Goal: Find specific page/section: Find specific page/section

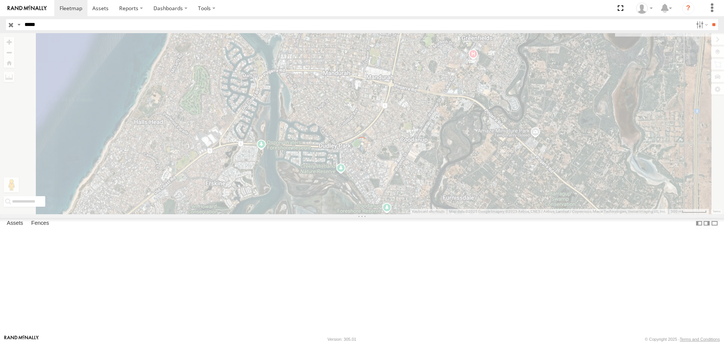
click at [0, 0] on div "×" at bounding box center [0, 0] width 0 height 0
click at [0, 0] on label "×" at bounding box center [0, 0] width 0 height 0
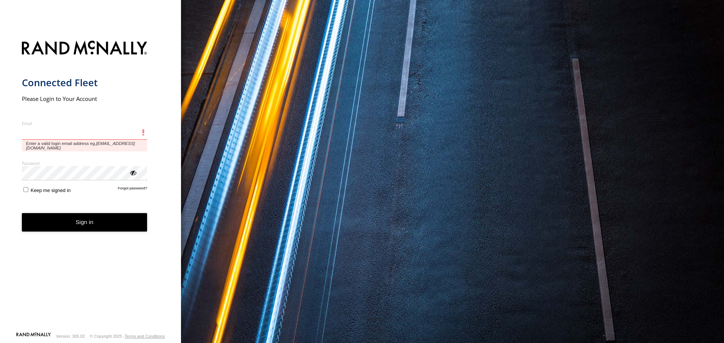
type input "**********"
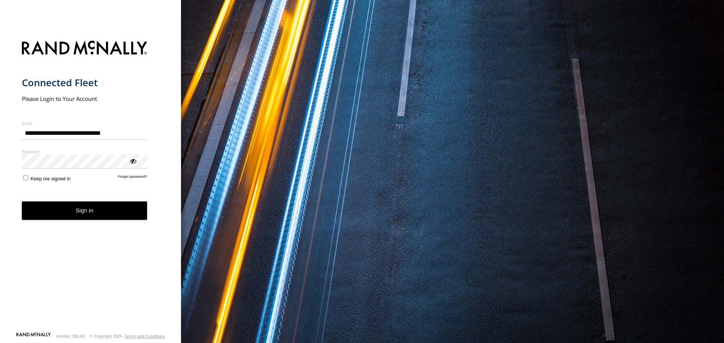
click at [126, 211] on button "Sign in" at bounding box center [85, 211] width 126 height 18
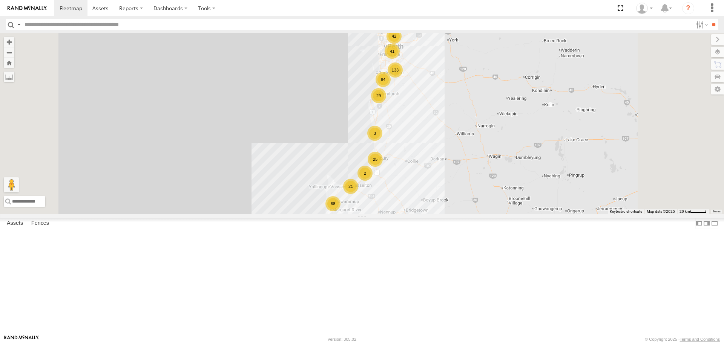
click at [95, 23] on input "text" at bounding box center [356, 24] width 671 height 11
click at [709, 19] on input "**" at bounding box center [713, 24] width 9 height 11
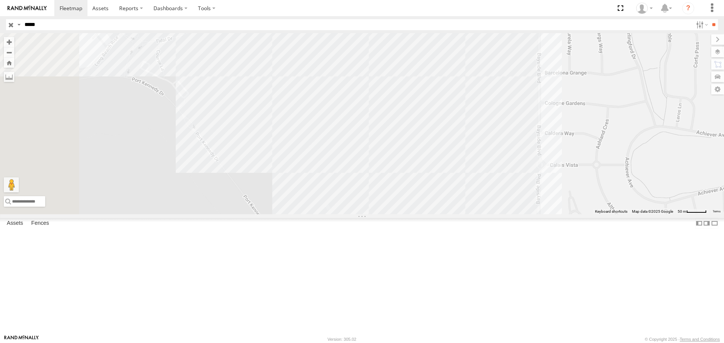
drag, startPoint x: 337, startPoint y: 189, endPoint x: 381, endPoint y: 267, distance: 89.1
click at [381, 214] on div "CV331 - WorkShop" at bounding box center [362, 123] width 724 height 181
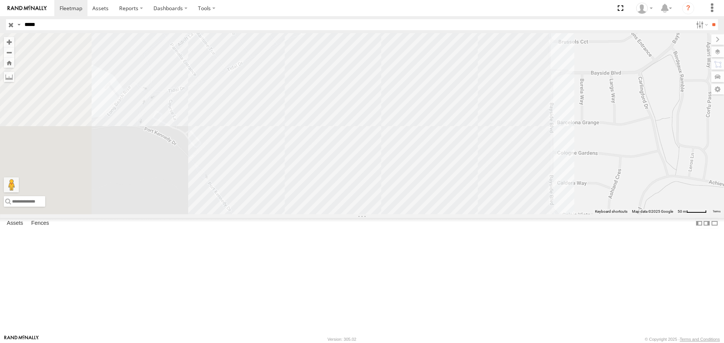
drag, startPoint x: 378, startPoint y: 72, endPoint x: 392, endPoint y: 133, distance: 63.1
click at [392, 133] on div "CV331 - WorkShop" at bounding box center [362, 123] width 724 height 181
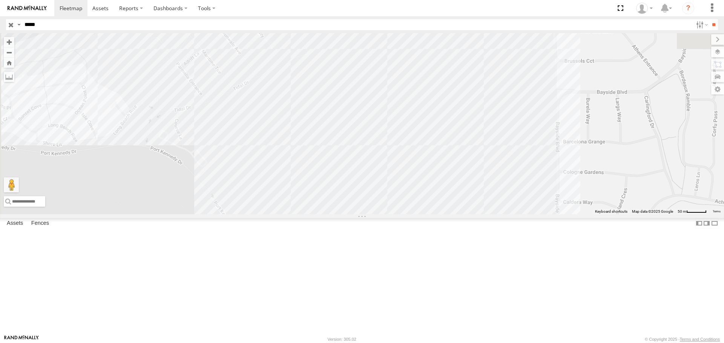
drag, startPoint x: 43, startPoint y: 24, endPoint x: 0, endPoint y: 19, distance: 43.6
click at [0, 20] on header "Search Query Asset ID Asset Label Registration Manufacturer Model VIN Job ID" at bounding box center [362, 24] width 724 height 17
type input "*****"
click at [709, 19] on input "**" at bounding box center [713, 24] width 9 height 11
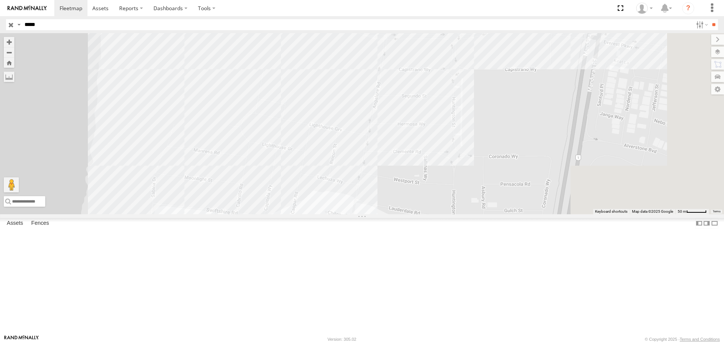
drag, startPoint x: 468, startPoint y: 176, endPoint x: 371, endPoint y: 184, distance: 96.8
click at [371, 184] on div "CV206 - SHANE DICKSON" at bounding box center [362, 123] width 724 height 181
click at [716, 54] on label at bounding box center [717, 52] width 13 height 11
click at [0, 0] on span "Basemaps" at bounding box center [0, 0] width 0 height 0
click at [0, 0] on span "Satellite + Roadmap" at bounding box center [0, 0] width 0 height 0
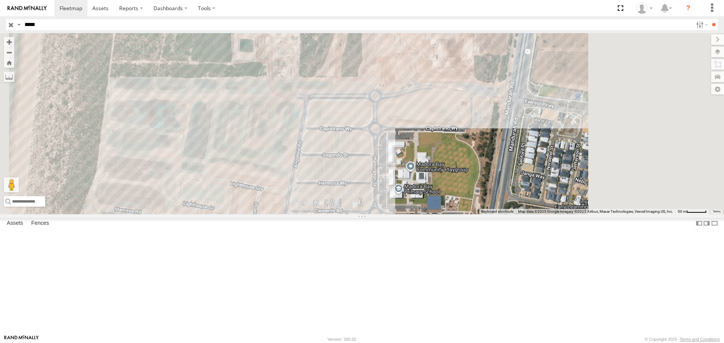
drag, startPoint x: 388, startPoint y: 178, endPoint x: 316, endPoint y: 232, distance: 90.0
click at [317, 214] on div "CV206 - SHANE DICKSON" at bounding box center [362, 123] width 724 height 181
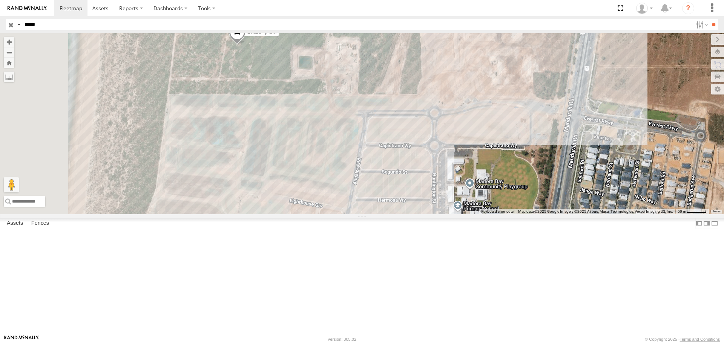
drag, startPoint x: 323, startPoint y: 150, endPoint x: 388, endPoint y: 162, distance: 65.2
click at [388, 162] on div "CV206 - SHANE DICKSON" at bounding box center [362, 123] width 724 height 181
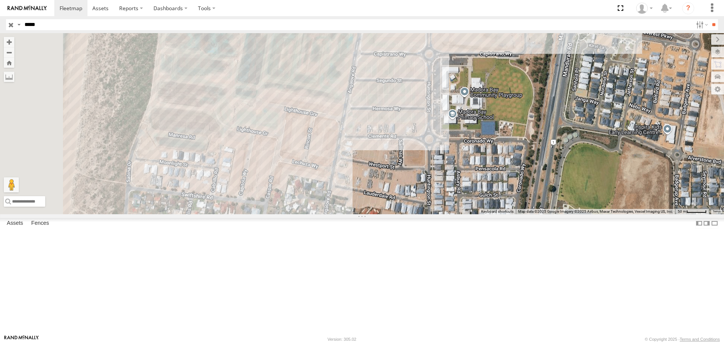
drag, startPoint x: 450, startPoint y: 259, endPoint x: 424, endPoint y: 258, distance: 25.7
click at [424, 214] on div "CV206 - SHANE DICKSON" at bounding box center [362, 123] width 724 height 181
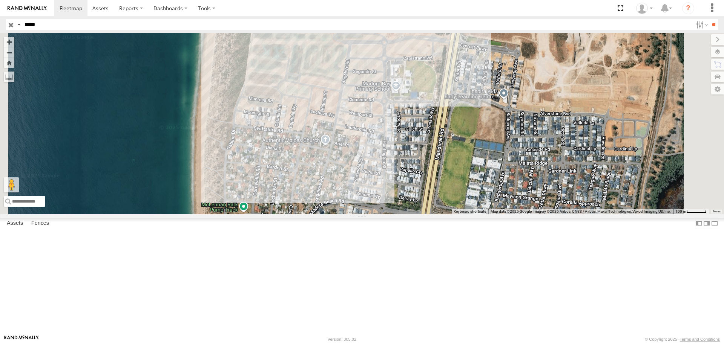
drag, startPoint x: 423, startPoint y: 278, endPoint x: 428, endPoint y: 210, distance: 68.0
click at [428, 210] on div "CV206 - SHANE DICKSON" at bounding box center [362, 123] width 724 height 181
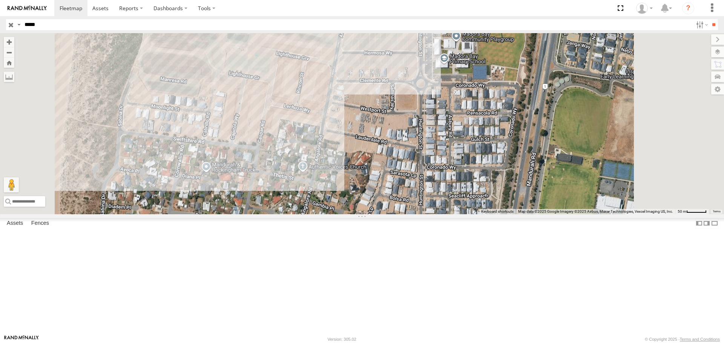
drag, startPoint x: 421, startPoint y: 205, endPoint x: 392, endPoint y: 294, distance: 93.4
click at [392, 214] on div "CV206 - SHANE DICKSON" at bounding box center [362, 123] width 724 height 181
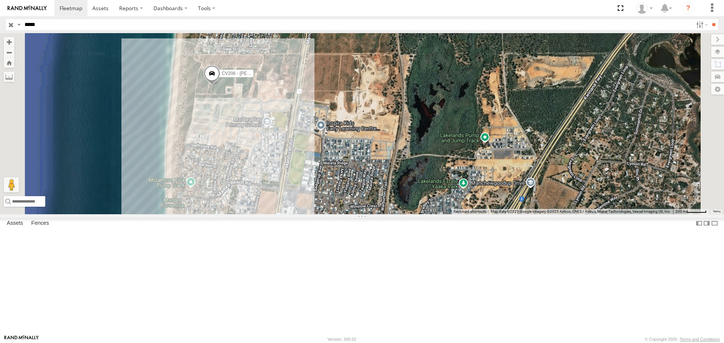
drag, startPoint x: 306, startPoint y: 132, endPoint x: 307, endPoint y: 187, distance: 54.7
click at [307, 187] on div "CV206 - SHANE DICKSON" at bounding box center [362, 123] width 724 height 181
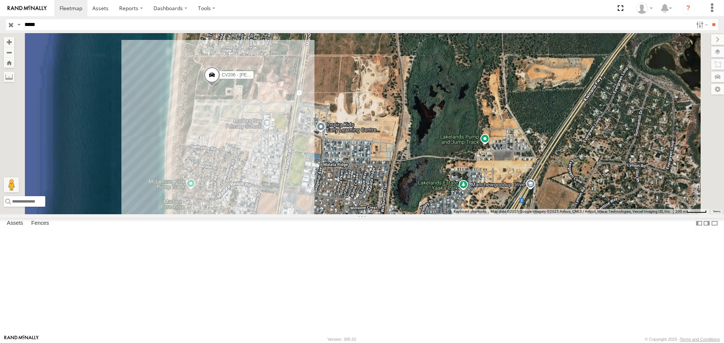
click at [307, 174] on div "CV206 - SHANE DICKSON" at bounding box center [362, 123] width 724 height 181
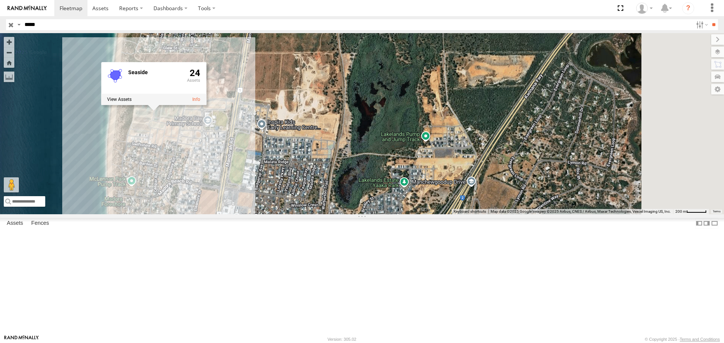
drag, startPoint x: 440, startPoint y: 241, endPoint x: 380, endPoint y: 238, distance: 60.4
click at [380, 214] on div "CV206 - SHANE DICKSON Seaside 24" at bounding box center [362, 123] width 724 height 181
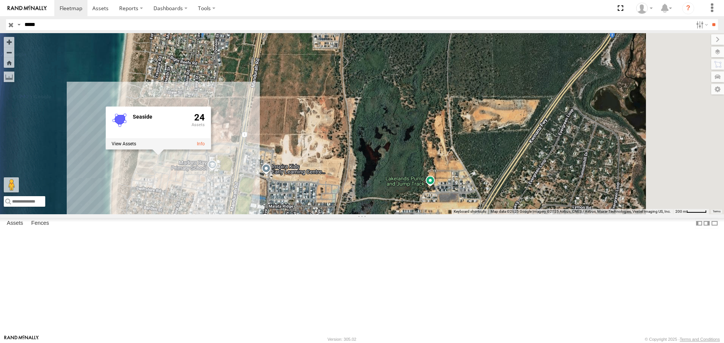
drag, startPoint x: 402, startPoint y: 134, endPoint x: 414, endPoint y: 207, distance: 73.8
click at [414, 207] on div "CV206 - SHANE DICKSON Seaside 24" at bounding box center [362, 123] width 724 height 181
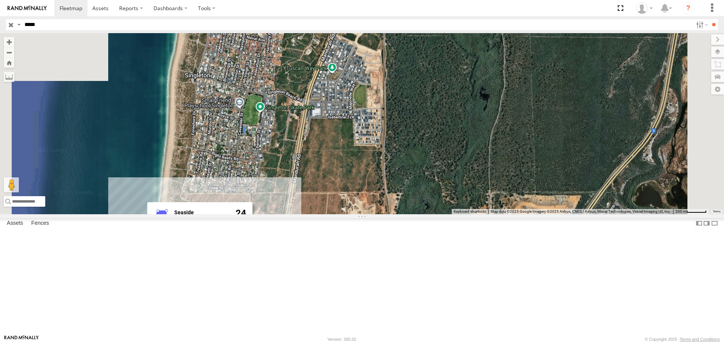
drag, startPoint x: 277, startPoint y: 133, endPoint x: 309, endPoint y: 197, distance: 71.3
click at [309, 197] on div "CV206 - SHANE DICKSON Seaside 24" at bounding box center [362, 123] width 724 height 181
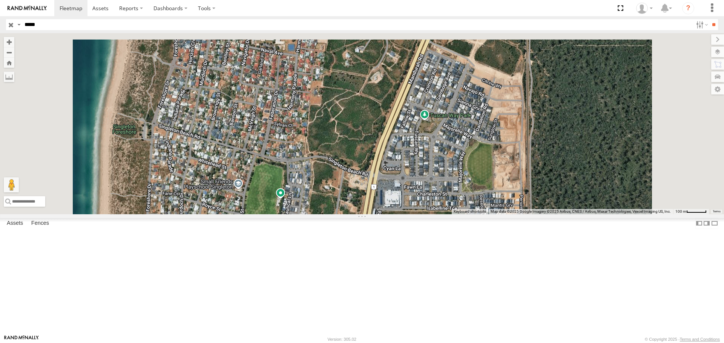
drag, startPoint x: 496, startPoint y: 155, endPoint x: 514, endPoint y: 231, distance: 77.9
click at [514, 214] on div "CV206 - SHANE DICKSON Seaside 24" at bounding box center [362, 123] width 724 height 181
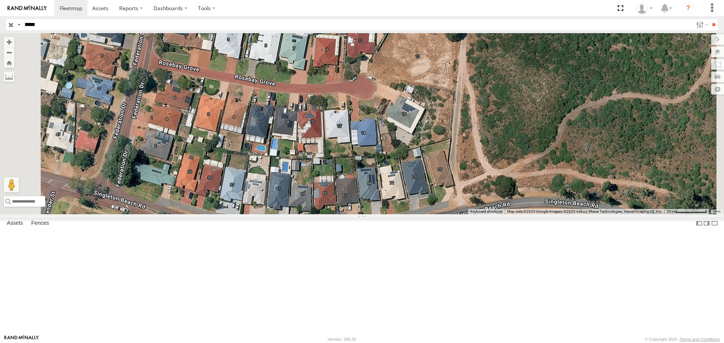
drag, startPoint x: 386, startPoint y: 58, endPoint x: 385, endPoint y: 117, distance: 59.6
click at [385, 117] on div "CV206 - SHANE DICKSON Seaside 24" at bounding box center [362, 123] width 724 height 181
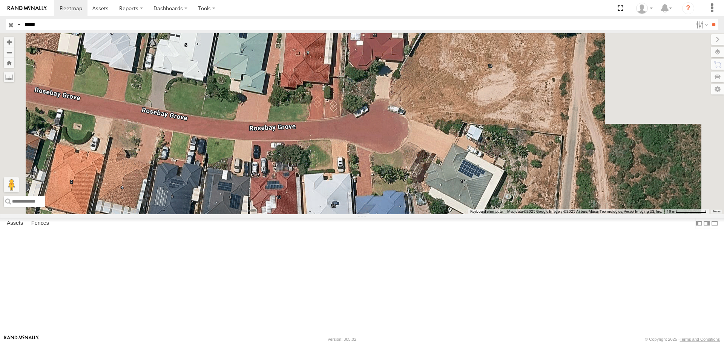
drag, startPoint x: 463, startPoint y: 105, endPoint x: 406, endPoint y: 116, distance: 58.0
click at [406, 116] on div "CV206 - SHANE DICKSON Seaside 24" at bounding box center [362, 123] width 724 height 181
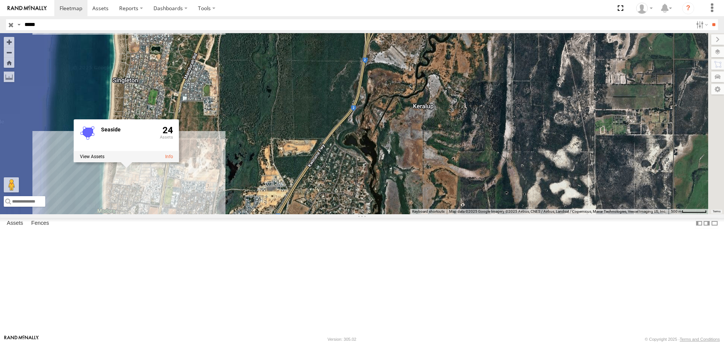
drag, startPoint x: 505, startPoint y: 261, endPoint x: 251, endPoint y: 150, distance: 277.5
click at [260, 153] on div "CV206 - SHANE DICKSON Seaside 24" at bounding box center [362, 123] width 724 height 181
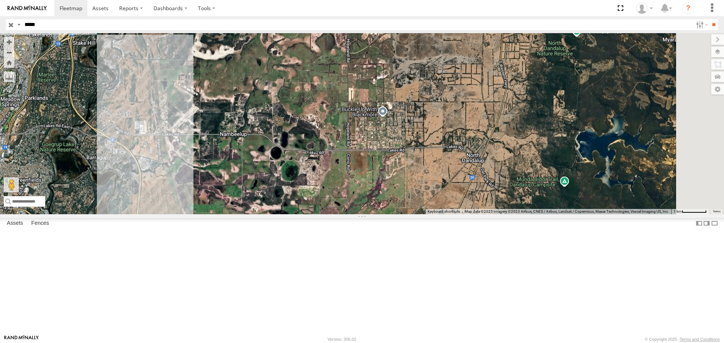
drag, startPoint x: 493, startPoint y: 248, endPoint x: 315, endPoint y: 159, distance: 199.1
click at [315, 159] on div "CV206 - SHANE DICKSON Seaside 24" at bounding box center [362, 123] width 724 height 181
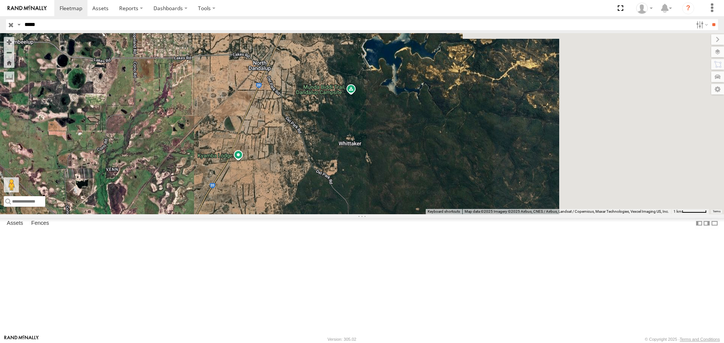
drag, startPoint x: 469, startPoint y: 197, endPoint x: 253, endPoint y: 103, distance: 235.7
click at [253, 103] on div "CV206 - SHANE DICKSON Seaside 24" at bounding box center [362, 123] width 724 height 181
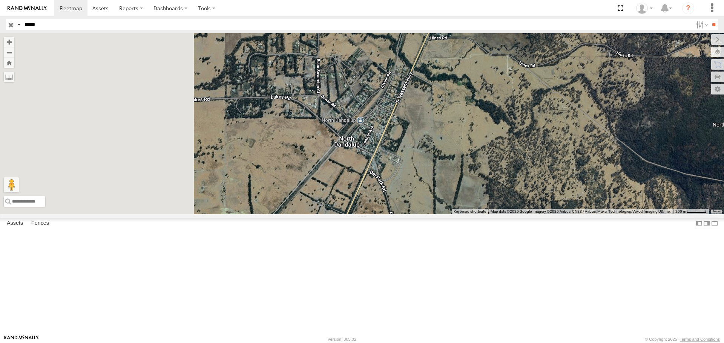
drag, startPoint x: 286, startPoint y: 92, endPoint x: 437, endPoint y: 205, distance: 189.3
click at [437, 205] on div "CV206 - SHANE DICKSON Seaside 24" at bounding box center [362, 123] width 724 height 181
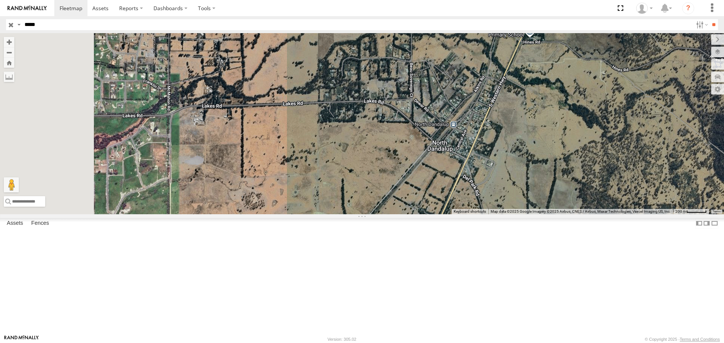
drag, startPoint x: 304, startPoint y: 174, endPoint x: 445, endPoint y: 180, distance: 141.9
click at [455, 180] on div "CV206 - SHANE DICKSON Seaside 24" at bounding box center [362, 123] width 724 height 181
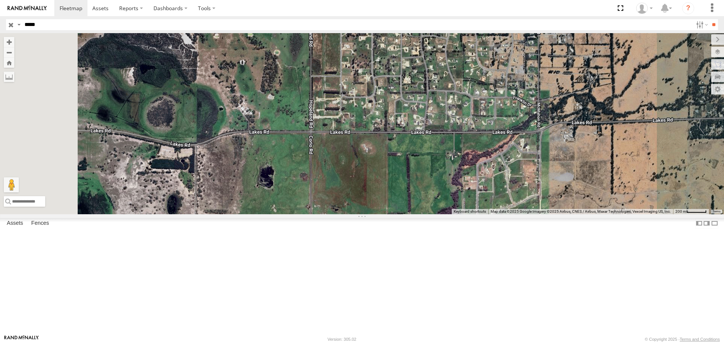
drag, startPoint x: 402, startPoint y: 180, endPoint x: 514, endPoint y: 181, distance: 112.0
click at [511, 181] on div "CV206 - SHANE DICKSON Seaside 24" at bounding box center [362, 123] width 724 height 181
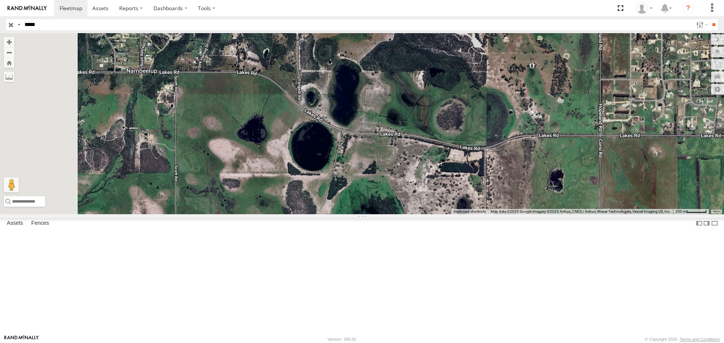
drag, startPoint x: 438, startPoint y: 213, endPoint x: 528, endPoint y: 242, distance: 94.9
click at [523, 214] on div "CV206 - SHANE DICKSON Seaside 24" at bounding box center [362, 123] width 724 height 181
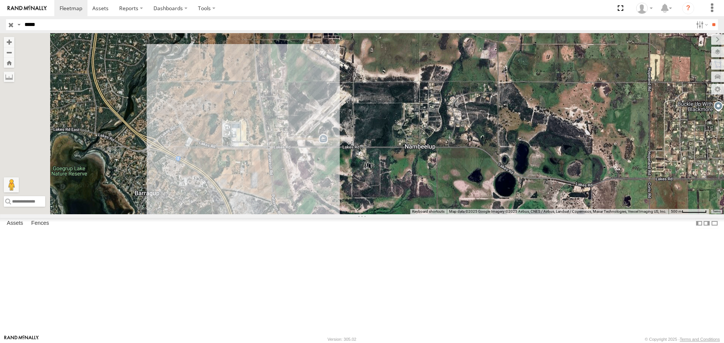
drag, startPoint x: 399, startPoint y: 237, endPoint x: 478, endPoint y: 218, distance: 81.1
click at [478, 214] on div "CV206 - SHANE DICKSON Seaside 24" at bounding box center [362, 123] width 724 height 181
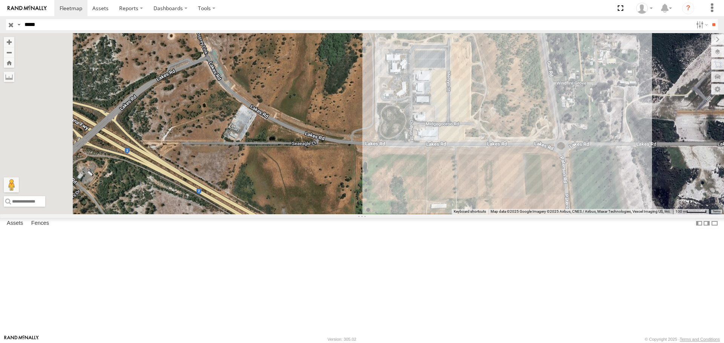
drag, startPoint x: 265, startPoint y: 184, endPoint x: 317, endPoint y: 233, distance: 70.9
click at [317, 214] on div "CV206 - SHANE DICKSON Seaside 24" at bounding box center [362, 123] width 724 height 181
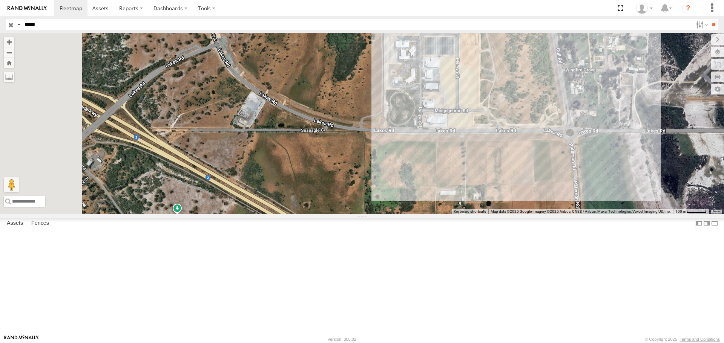
drag, startPoint x: 323, startPoint y: 152, endPoint x: 315, endPoint y: 120, distance: 32.7
click at [315, 120] on div "CV206 - SHANE DICKSON Seaside 24" at bounding box center [362, 123] width 724 height 181
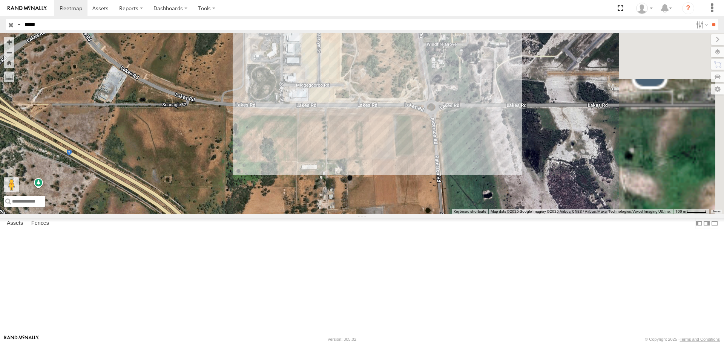
drag, startPoint x: 462, startPoint y: 191, endPoint x: 313, endPoint y: 165, distance: 151.2
click at [313, 165] on div "CV206 - SHANE DICKSON Seaside 24" at bounding box center [362, 123] width 724 height 181
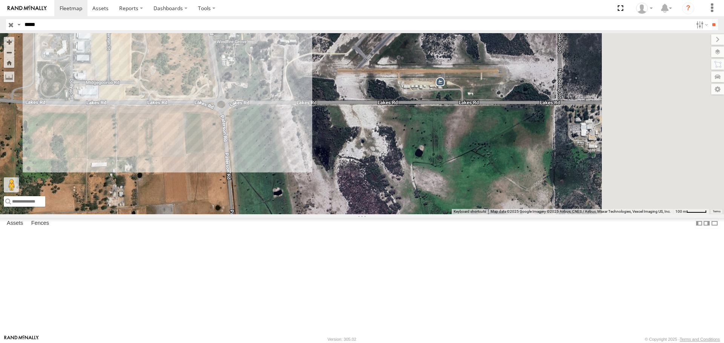
drag, startPoint x: 460, startPoint y: 167, endPoint x: 261, endPoint y: 169, distance: 199.1
click at [261, 169] on div "CV206 - SHANE DICKSON Seaside 24" at bounding box center [362, 123] width 724 height 181
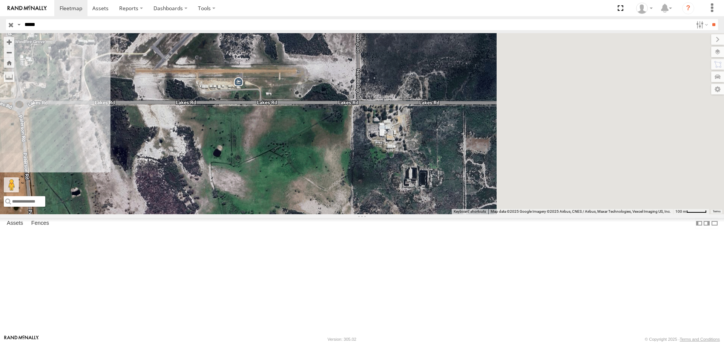
drag, startPoint x: 419, startPoint y: 169, endPoint x: 216, endPoint y: 169, distance: 203.2
click at [216, 169] on div "CV206 - SHANE DICKSON Seaside 24" at bounding box center [362, 123] width 724 height 181
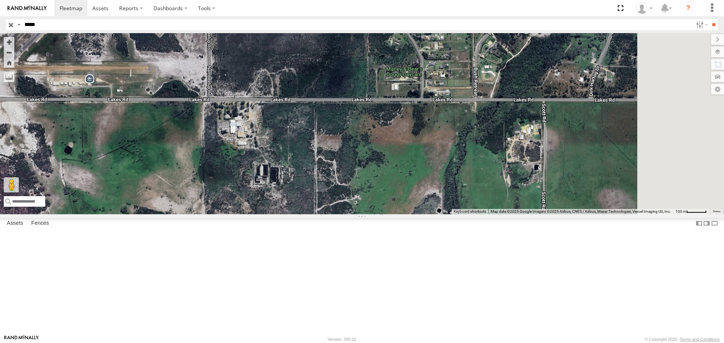
drag, startPoint x: 395, startPoint y: 161, endPoint x: 245, endPoint y: 158, distance: 149.7
click at [245, 158] on div "CV206 - SHANE DICKSON Seaside 24" at bounding box center [362, 123] width 724 height 181
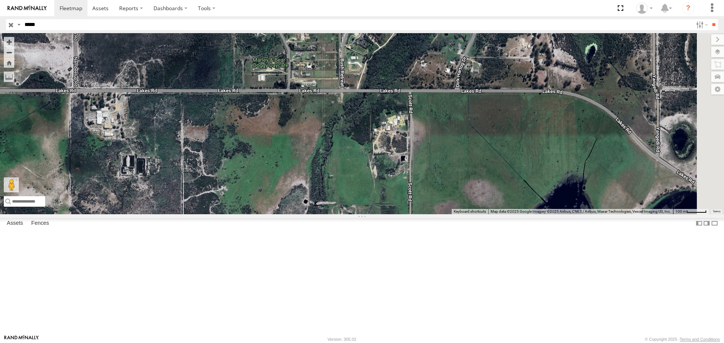
drag, startPoint x: 399, startPoint y: 164, endPoint x: 265, endPoint y: 155, distance: 134.5
click at [265, 155] on div "CV206 - SHANE DICKSON Seaside 24" at bounding box center [362, 123] width 724 height 181
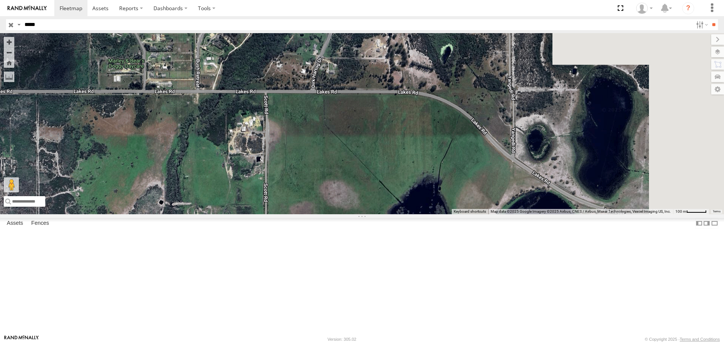
drag, startPoint x: 390, startPoint y: 155, endPoint x: 244, endPoint y: 155, distance: 145.5
click at [244, 155] on div "CV206 - SHANE DICKSON Seaside 24" at bounding box center [362, 123] width 724 height 181
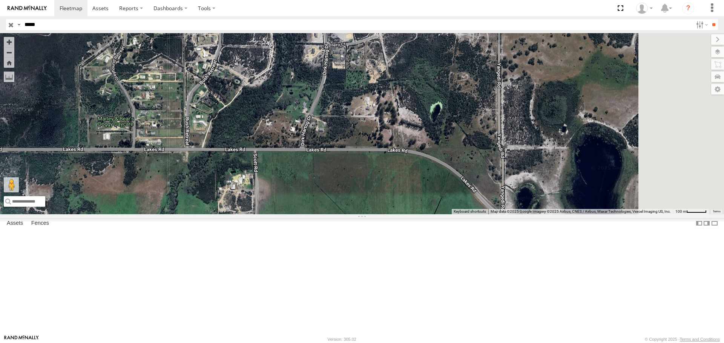
drag, startPoint x: 432, startPoint y: 84, endPoint x: 422, endPoint y: 146, distance: 63.0
click at [422, 146] on div "CV206 - SHANE DICKSON Seaside 24" at bounding box center [362, 123] width 724 height 181
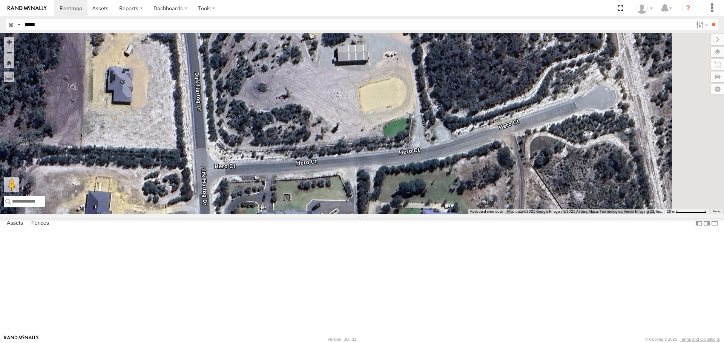
drag, startPoint x: 451, startPoint y: 87, endPoint x: 436, endPoint y: 146, distance: 60.7
click at [436, 146] on div "CV206 - SHANE DICKSON Seaside 24" at bounding box center [362, 123] width 724 height 181
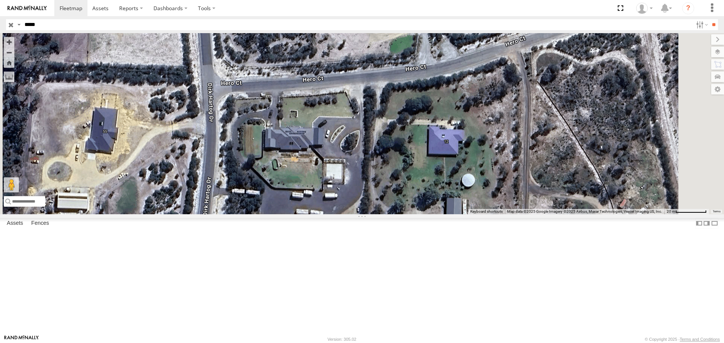
drag, startPoint x: 396, startPoint y: 319, endPoint x: 403, endPoint y: 238, distance: 80.6
click at [403, 214] on div "CV206 - SHANE DICKSON Seaside 24" at bounding box center [362, 123] width 724 height 181
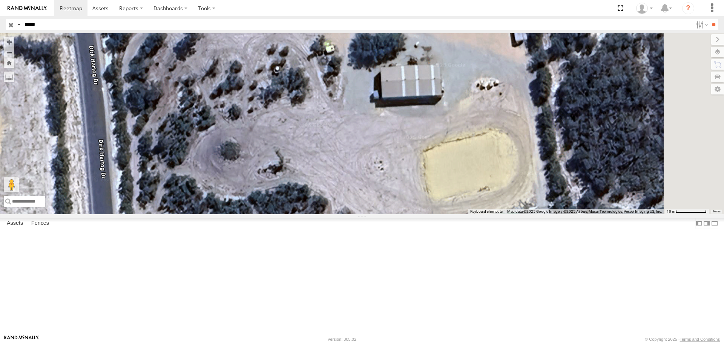
drag, startPoint x: 412, startPoint y: 184, endPoint x: 430, endPoint y: 254, distance: 72.1
click at [430, 214] on div "CV206 - SHANE DICKSON Seaside 24" at bounding box center [362, 123] width 724 height 181
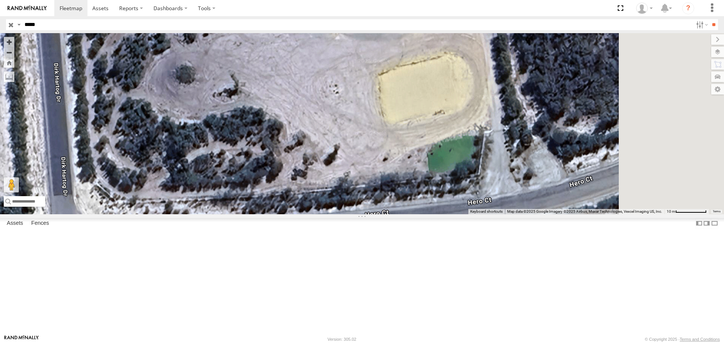
drag, startPoint x: 473, startPoint y: 233, endPoint x: 428, endPoint y: 153, distance: 91.0
click at [428, 153] on div "CV206 - SHANE DICKSON Seaside 24" at bounding box center [362, 123] width 724 height 181
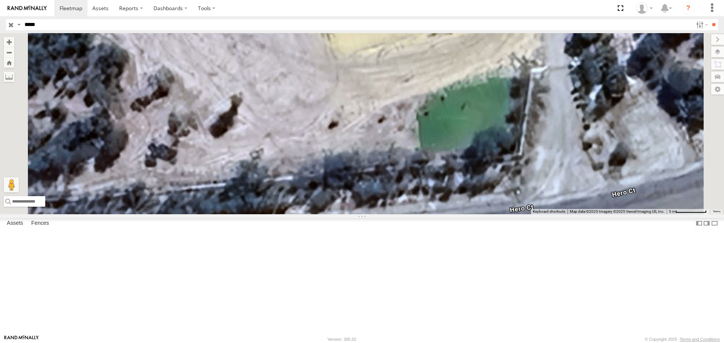
drag, startPoint x: 542, startPoint y: 194, endPoint x: 382, endPoint y: 203, distance: 159.7
click at [382, 203] on div "Seaside 24" at bounding box center [362, 123] width 724 height 181
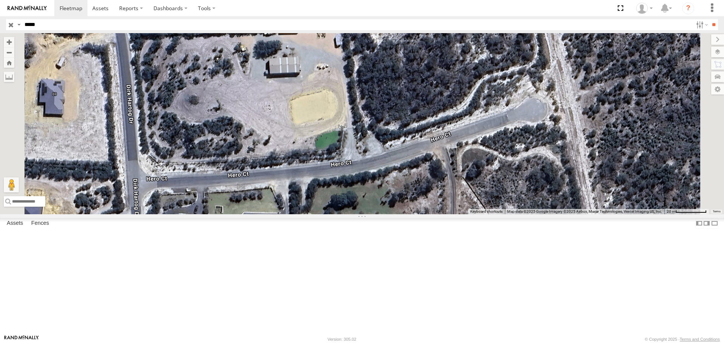
drag, startPoint x: 371, startPoint y: 205, endPoint x: 406, endPoint y: 205, distance: 34.7
click at [406, 205] on div "Seaside 24" at bounding box center [362, 123] width 724 height 181
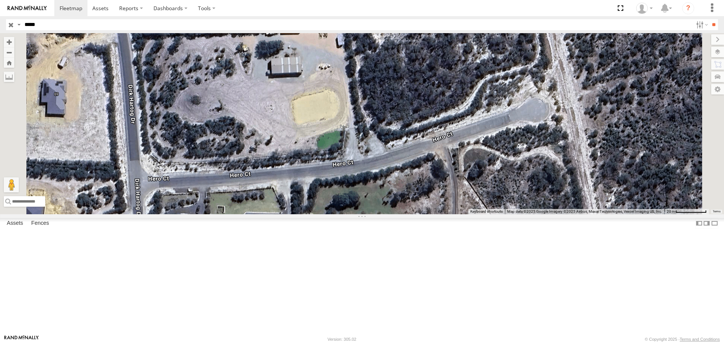
drag, startPoint x: 546, startPoint y: 233, endPoint x: 648, endPoint y: 6, distance: 249.9
